Goal: Task Accomplishment & Management: Use online tool/utility

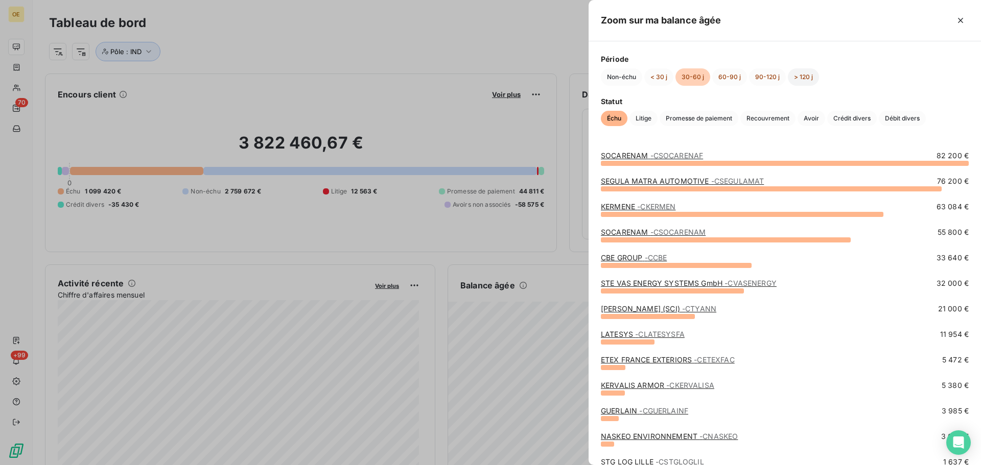
click at [793, 77] on button "> 120 j" at bounding box center [803, 76] width 31 height 17
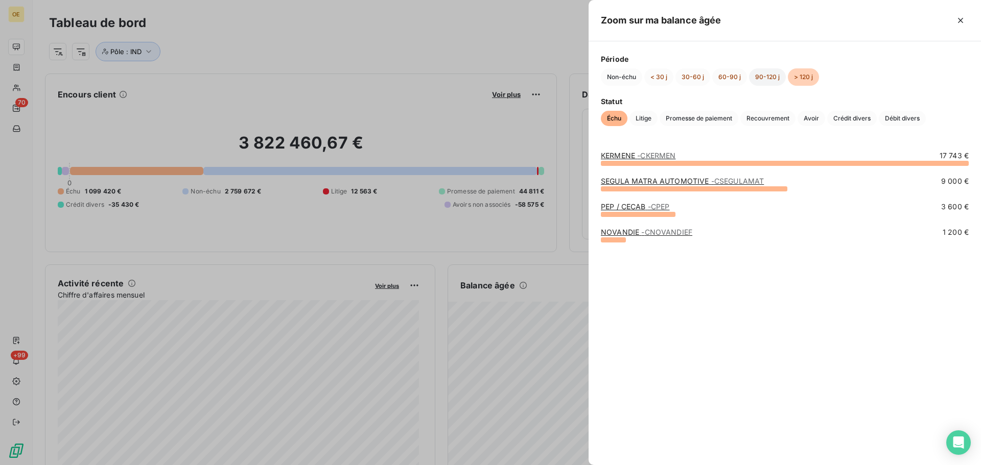
click at [774, 78] on button "90-120 j" at bounding box center [767, 76] width 37 height 17
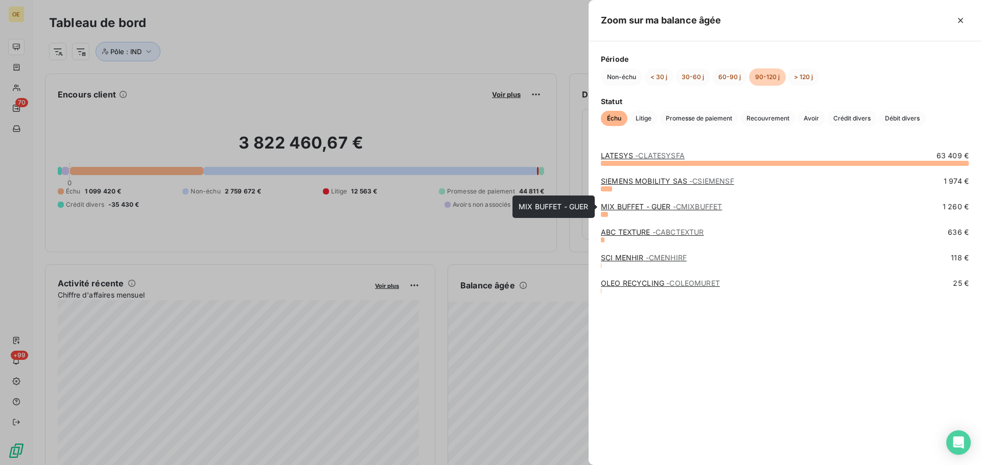
click at [675, 204] on span "- CMIXBUFFET" at bounding box center [698, 206] width 50 height 9
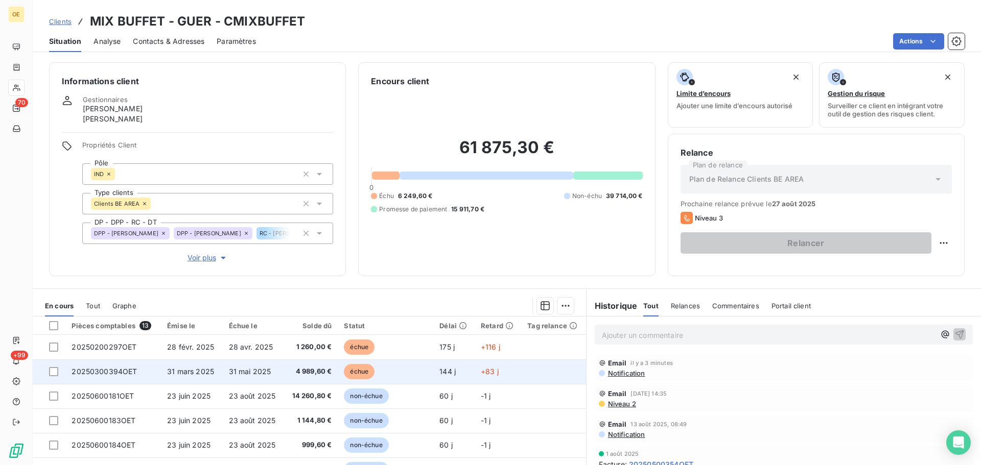
click at [273, 371] on td "31 mai 2025" at bounding box center [253, 372] width 61 height 25
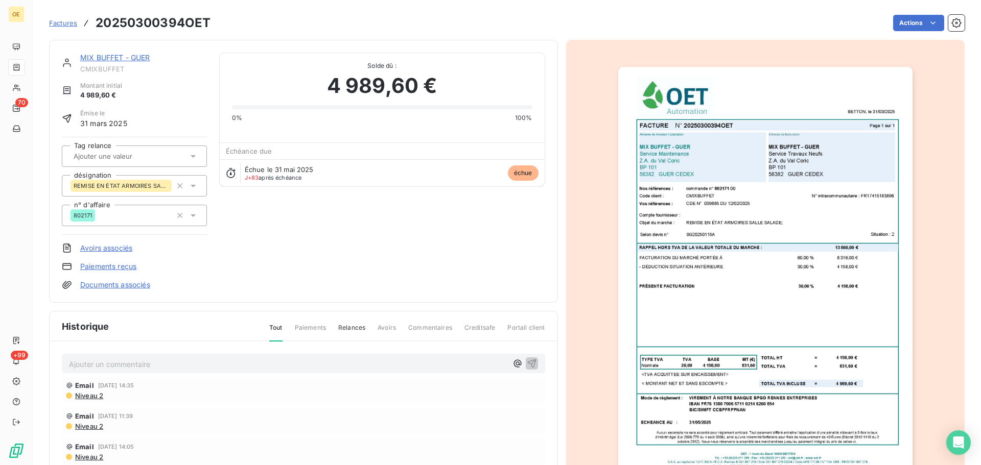
click at [125, 364] on p "Ajouter un commentaire ﻿" at bounding box center [288, 364] width 438 height 13
